Goal: Information Seeking & Learning: Find contact information

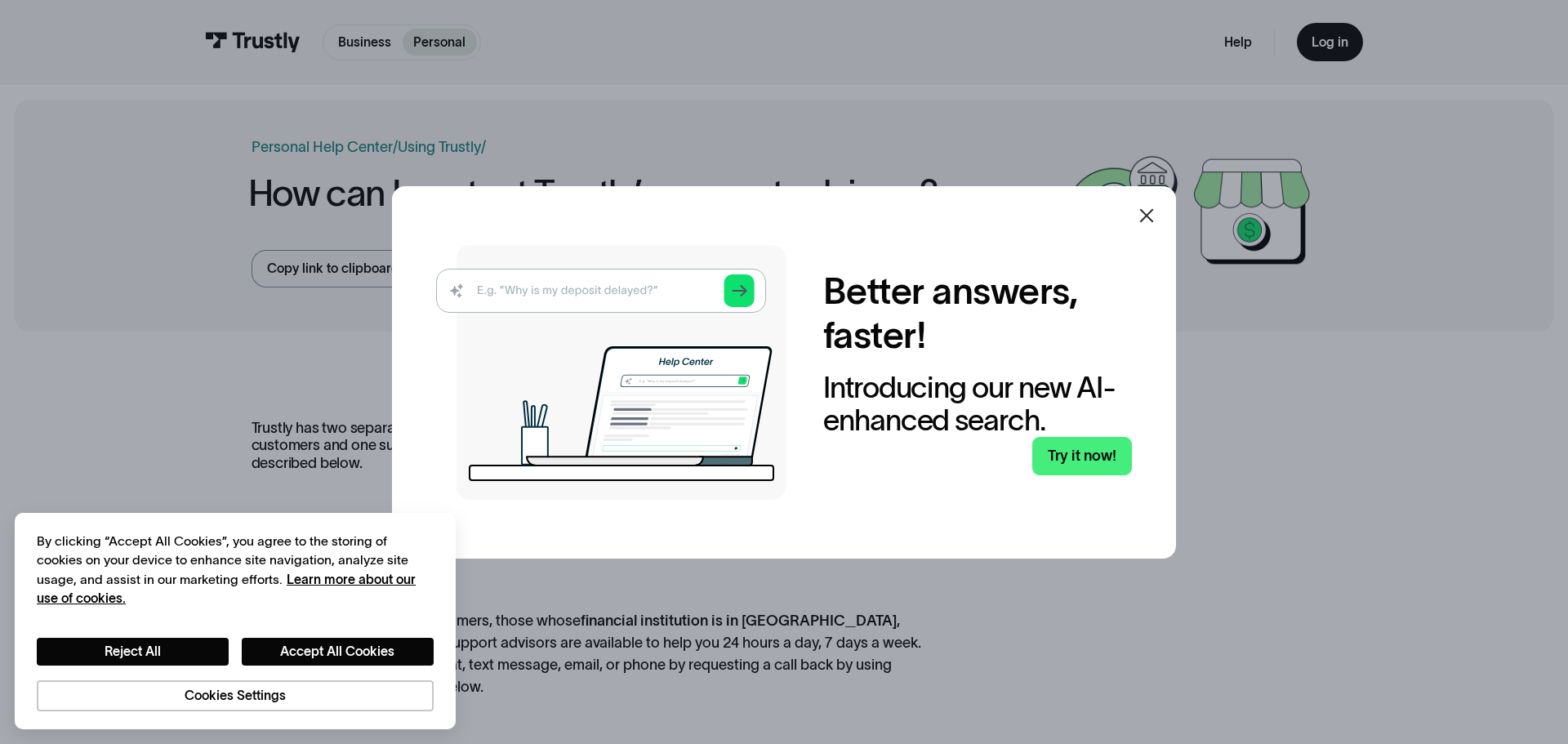
click at [1152, 218] on icon at bounding box center [1147, 216] width 20 height 20
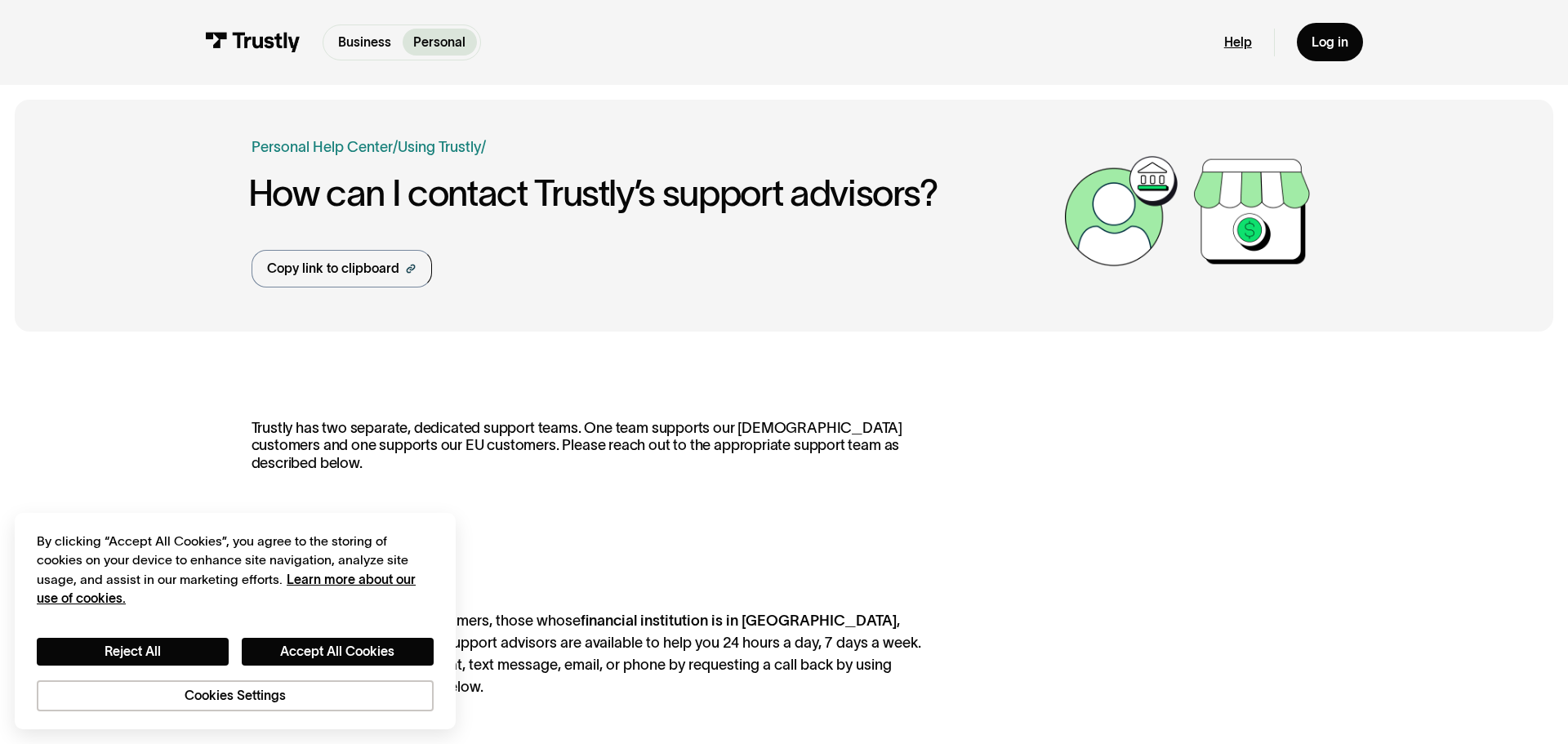
click at [1243, 36] on link "Help" at bounding box center [1237, 42] width 27 height 17
